Goal: Use online tool/utility: Utilize a website feature to perform a specific function

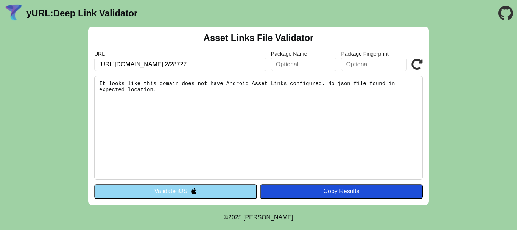
click at [303, 67] on input "text" at bounding box center [304, 64] width 66 height 14
click at [68, 14] on link "yURL: Deep Link Validator" at bounding box center [81, 13] width 111 height 11
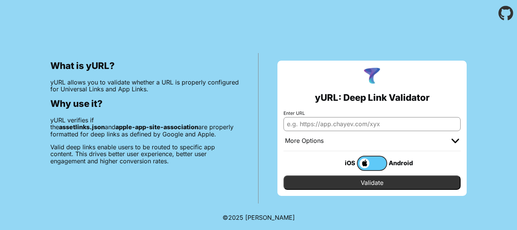
click at [320, 136] on div "More Options" at bounding box center [371, 141] width 177 height 20
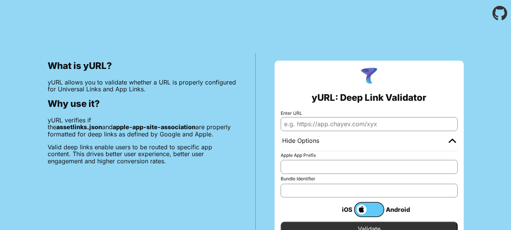
click at [313, 126] on input "Enter URL" at bounding box center [369, 124] width 177 height 14
type input "[URL][DOMAIN_NAME]"
click at [480, 137] on div "yURL: Deep Link Validator Enter URL https://www.pvrcinemas.com/moviesessions/WA…" at bounding box center [369, 151] width 227 height 196
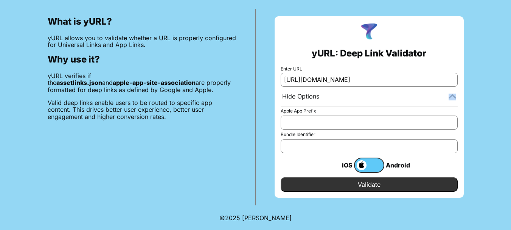
scroll to position [45, 0]
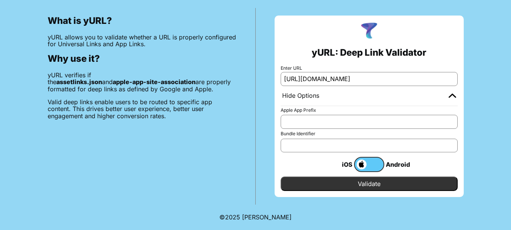
click at [369, 162] on label at bounding box center [369, 164] width 30 height 15
click at [0, 0] on input "checkbox" at bounding box center [0, 0] width 0 height 0
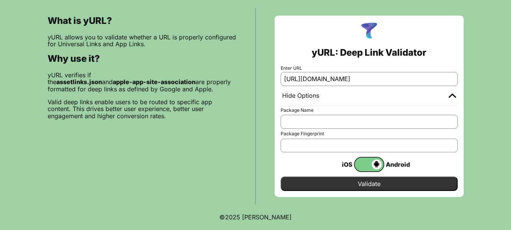
click at [366, 189] on input "Validate" at bounding box center [369, 183] width 177 height 14
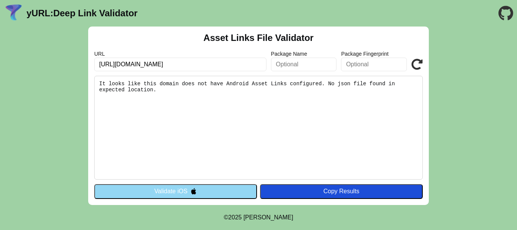
click at [250, 37] on h2 "Asset Links File Validator" at bounding box center [258, 38] width 110 height 11
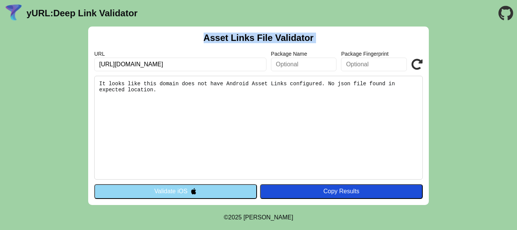
click at [250, 37] on h2 "Asset Links File Validator" at bounding box center [258, 38] width 110 height 11
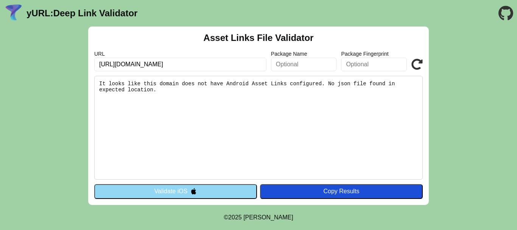
click at [464, 206] on body "yURL: Deep Link Validator Asset Links File Validator URL [URL][DOMAIN_NAME] Pac…" at bounding box center [258, 115] width 517 height 230
click at [43, 16] on link "yURL: Deep Link Validator" at bounding box center [81, 13] width 111 height 11
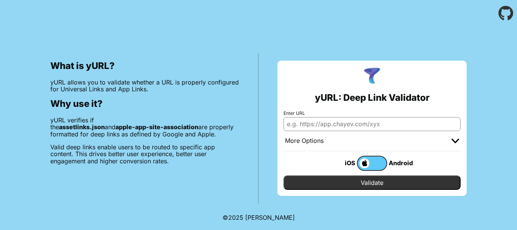
click at [345, 118] on input "Enter URL" at bounding box center [371, 124] width 177 height 14
type input "[URL][DOMAIN_NAME]"
click at [377, 164] on label at bounding box center [372, 162] width 30 height 15
click at [0, 0] on input "checkbox" at bounding box center [0, 0] width 0 height 0
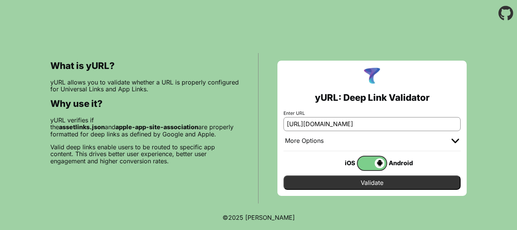
click at [377, 184] on input "Validate" at bounding box center [371, 182] width 177 height 14
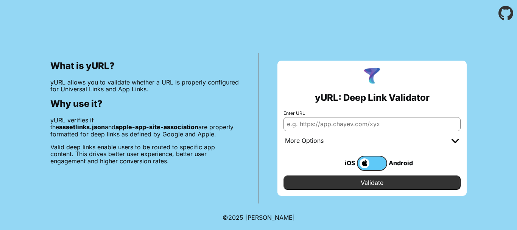
click at [318, 127] on input "Enter URL" at bounding box center [371, 124] width 177 height 14
paste input "[URL][DOMAIN_NAME][DOMAIN_NAME]"
type input "[URL][DOMAIN_NAME][DOMAIN_NAME]"
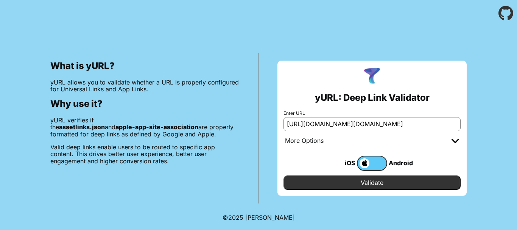
click at [382, 164] on label at bounding box center [372, 162] width 30 height 15
click at [0, 0] on input "checkbox" at bounding box center [0, 0] width 0 height 0
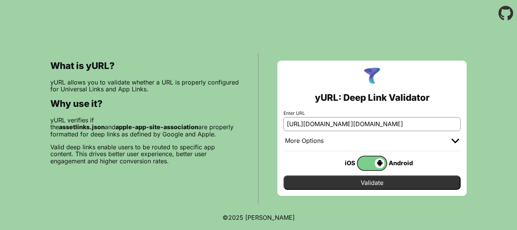
click at [374, 182] on input "Validate" at bounding box center [371, 182] width 177 height 14
